Goal: Download file/media

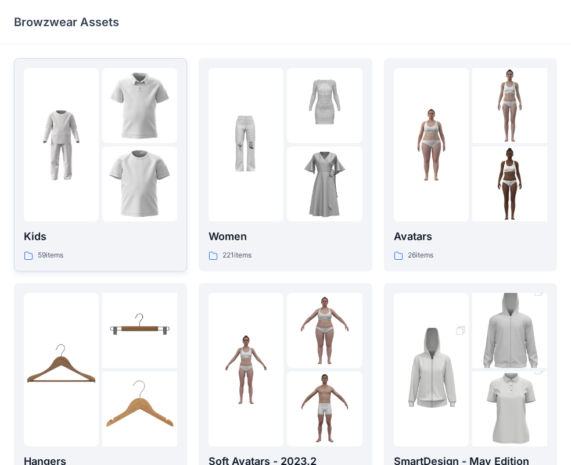
click at [112, 147] on img at bounding box center [139, 183] width 75 height 75
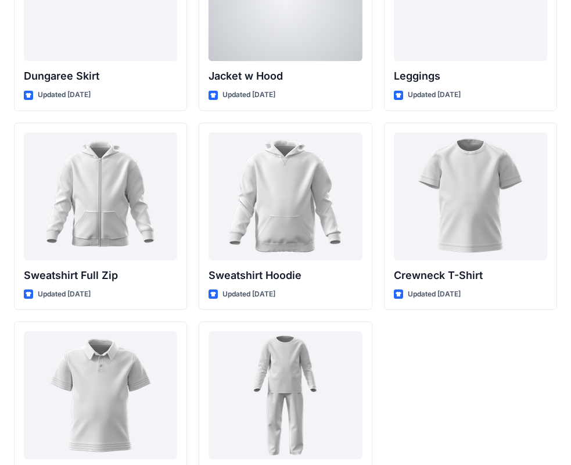
scroll to position [3576, 0]
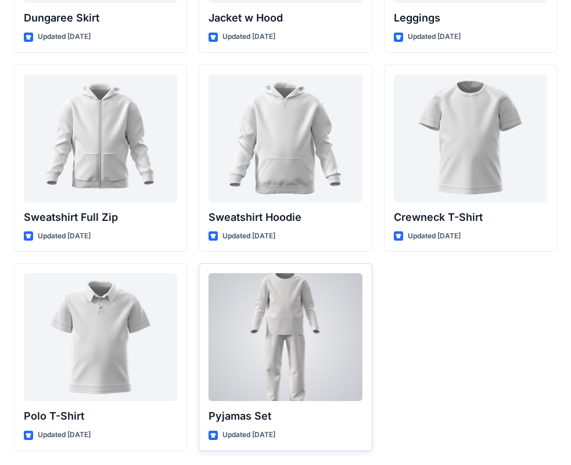
click at [280, 343] on div at bounding box center [285, 337] width 153 height 128
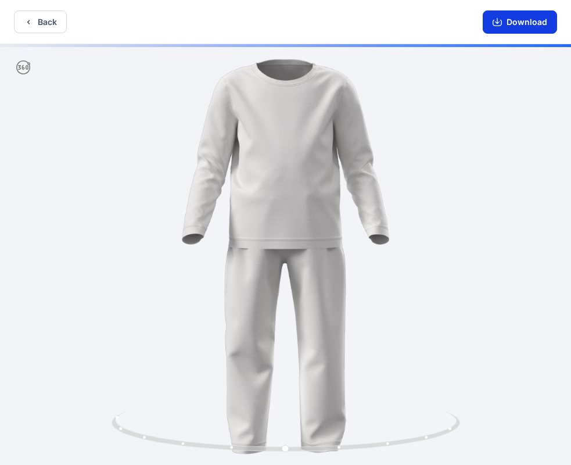
click at [525, 21] on button "Download" at bounding box center [520, 21] width 74 height 23
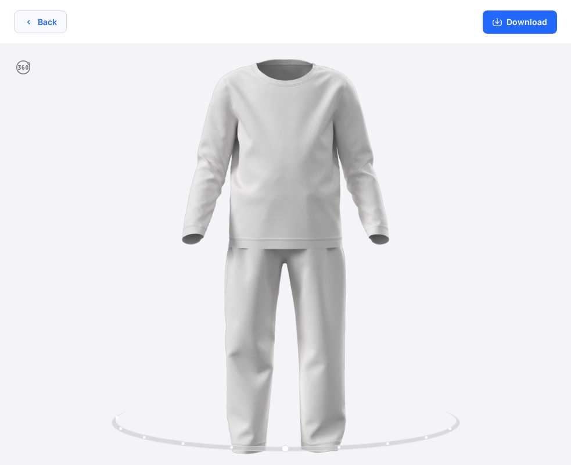
click at [42, 19] on button "Back" at bounding box center [40, 21] width 53 height 23
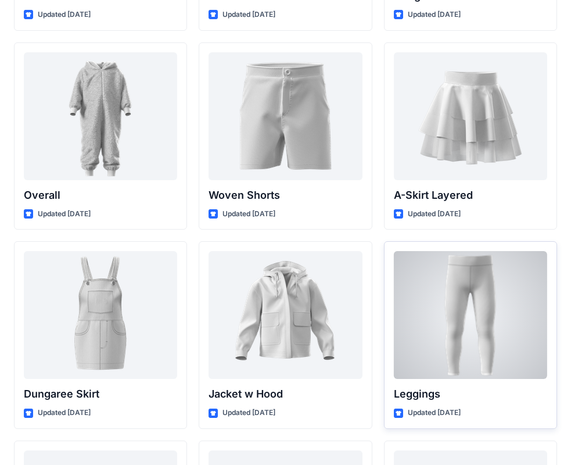
scroll to position [3169, 0]
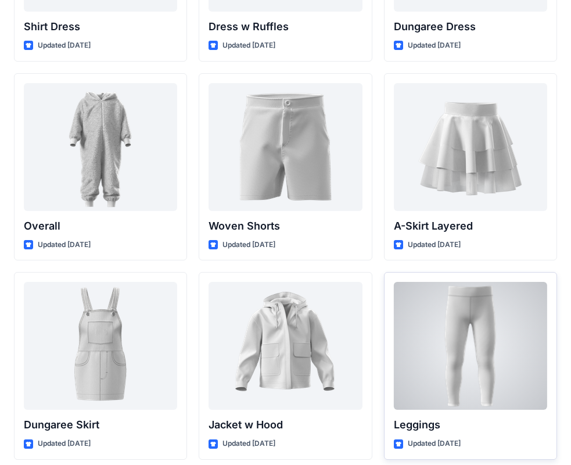
click at [480, 319] on div at bounding box center [470, 346] width 153 height 128
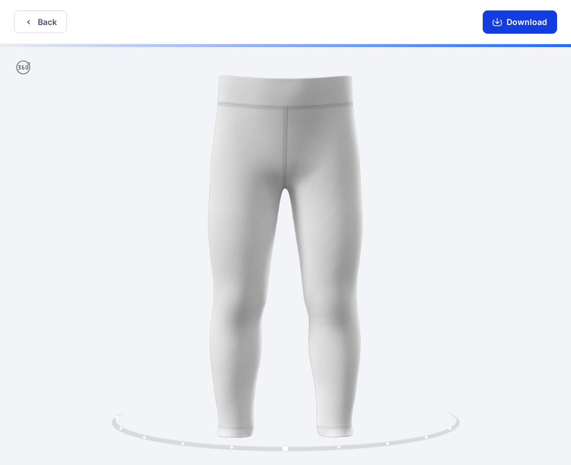
click at [528, 24] on button "Download" at bounding box center [520, 21] width 74 height 23
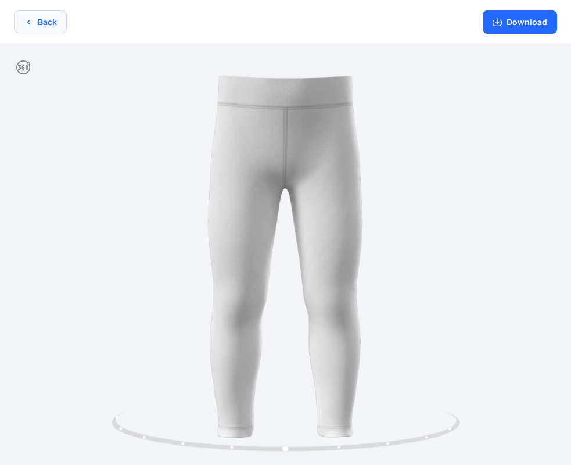
click at [44, 24] on button "Back" at bounding box center [40, 21] width 53 height 23
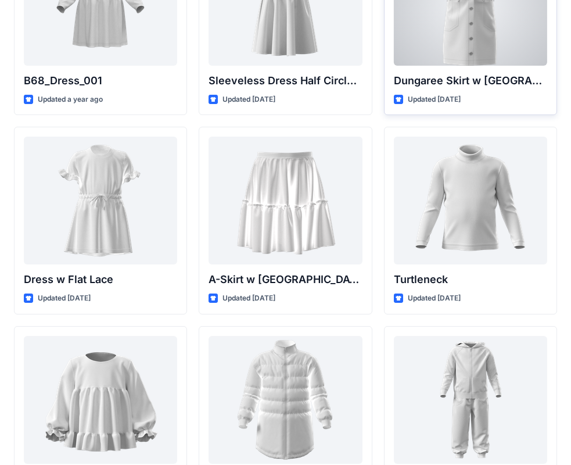
scroll to position [2530, 0]
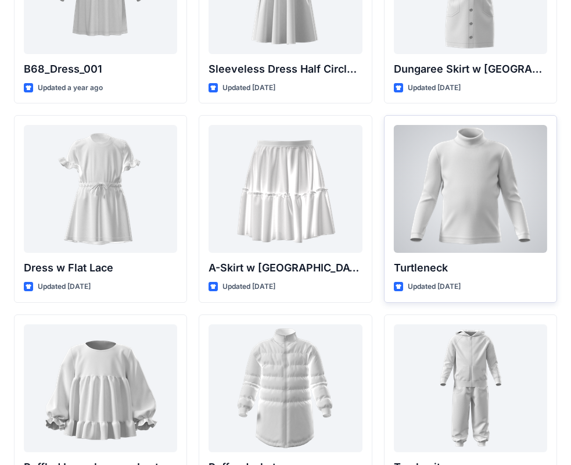
click at [461, 203] on div at bounding box center [470, 189] width 153 height 128
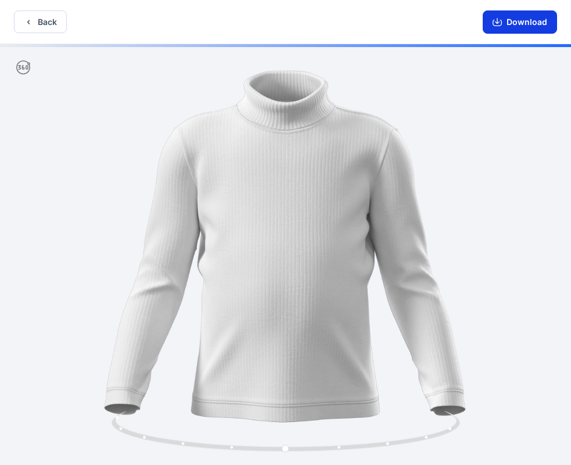
click at [518, 21] on button "Download" at bounding box center [520, 21] width 74 height 23
